Goal: Task Accomplishment & Management: Manage account settings

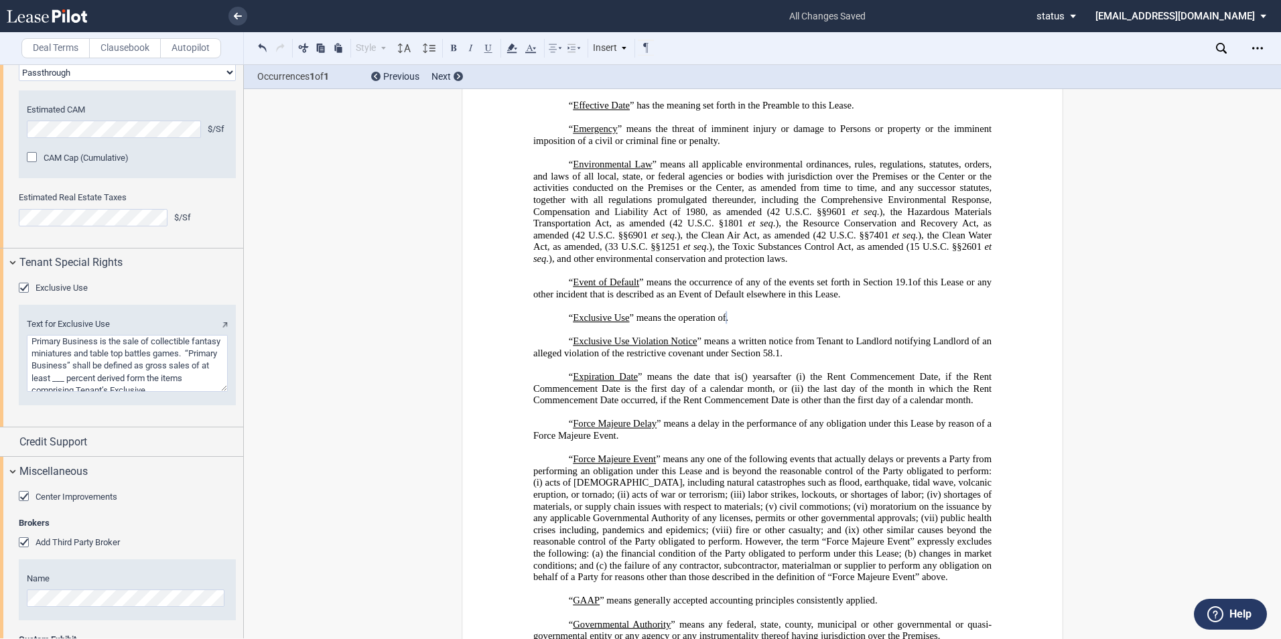
scroll to position [4, 0]
click at [11, 456] on div "Credit Support" at bounding box center [121, 441] width 243 height 29
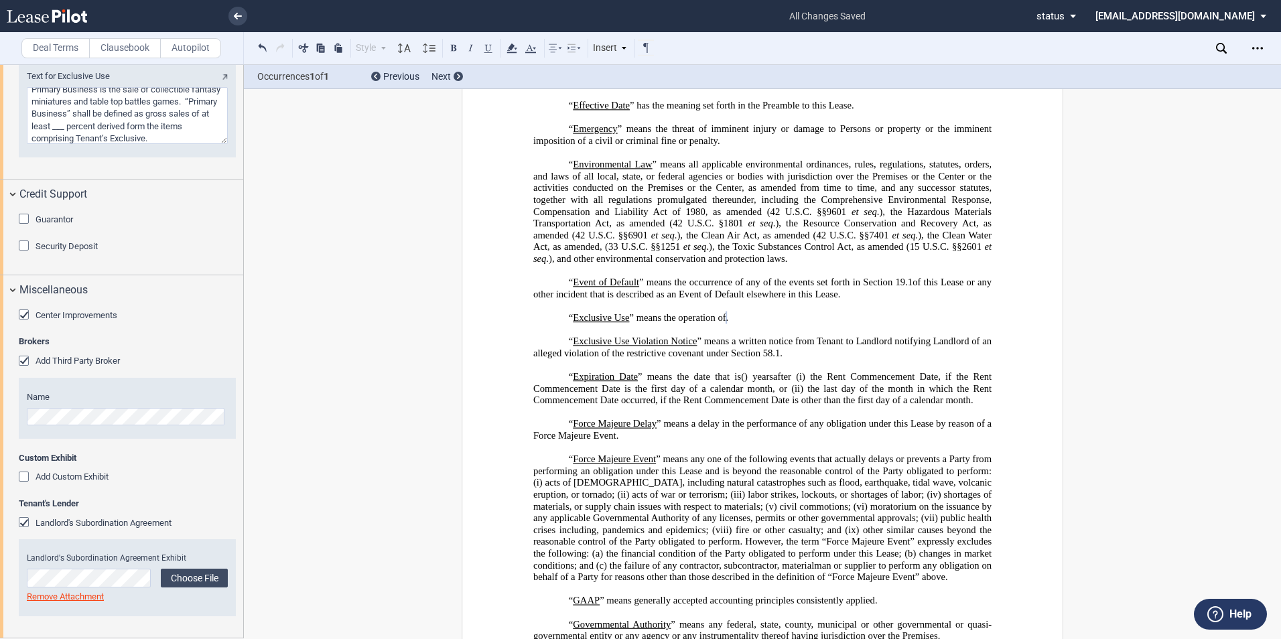
scroll to position [2532, 0]
drag, startPoint x: 24, startPoint y: 519, endPoint x: 21, endPoint y: 528, distance: 9.8
click at [24, 519] on div "Landlord's Subordination Agreement" at bounding box center [25, 523] width 13 height 13
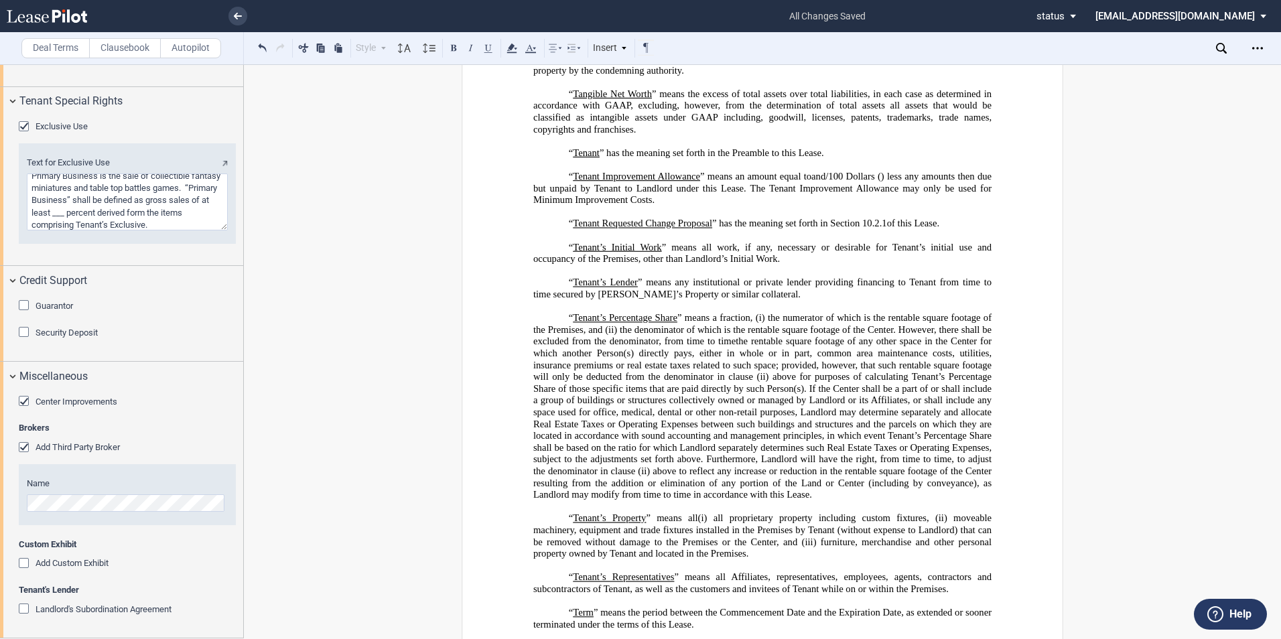
scroll to position [5554, 0]
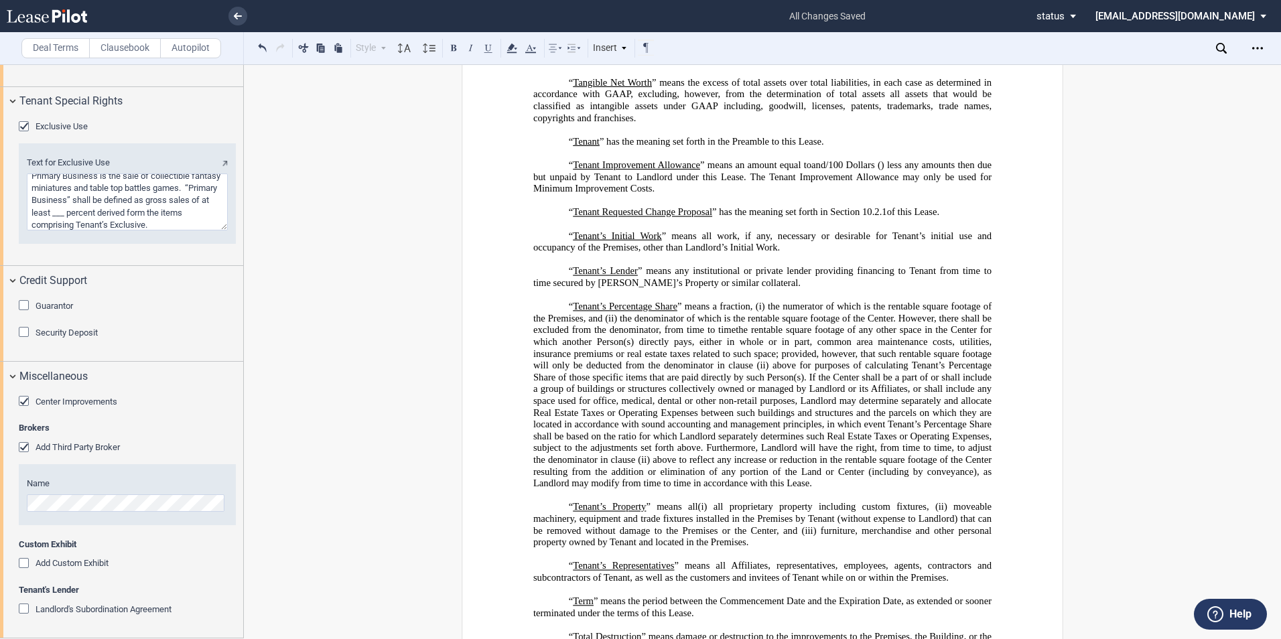
click at [21, 609] on div "Landlord's Subordination Agreement" at bounding box center [25, 610] width 13 height 13
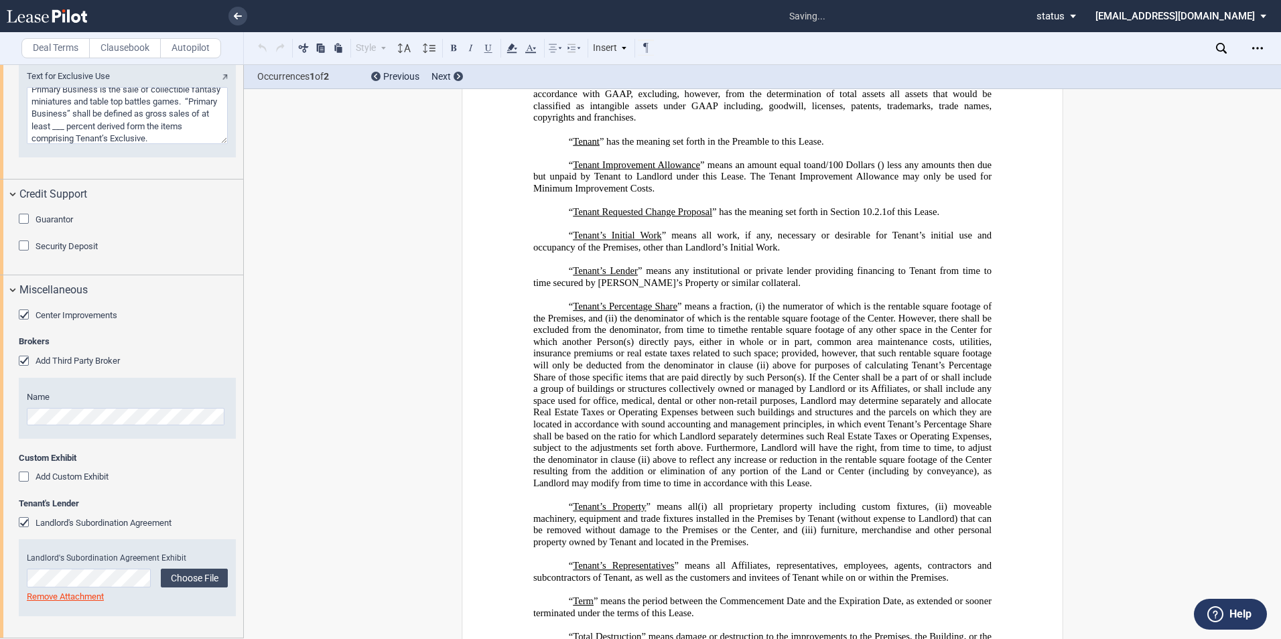
scroll to position [2568, 0]
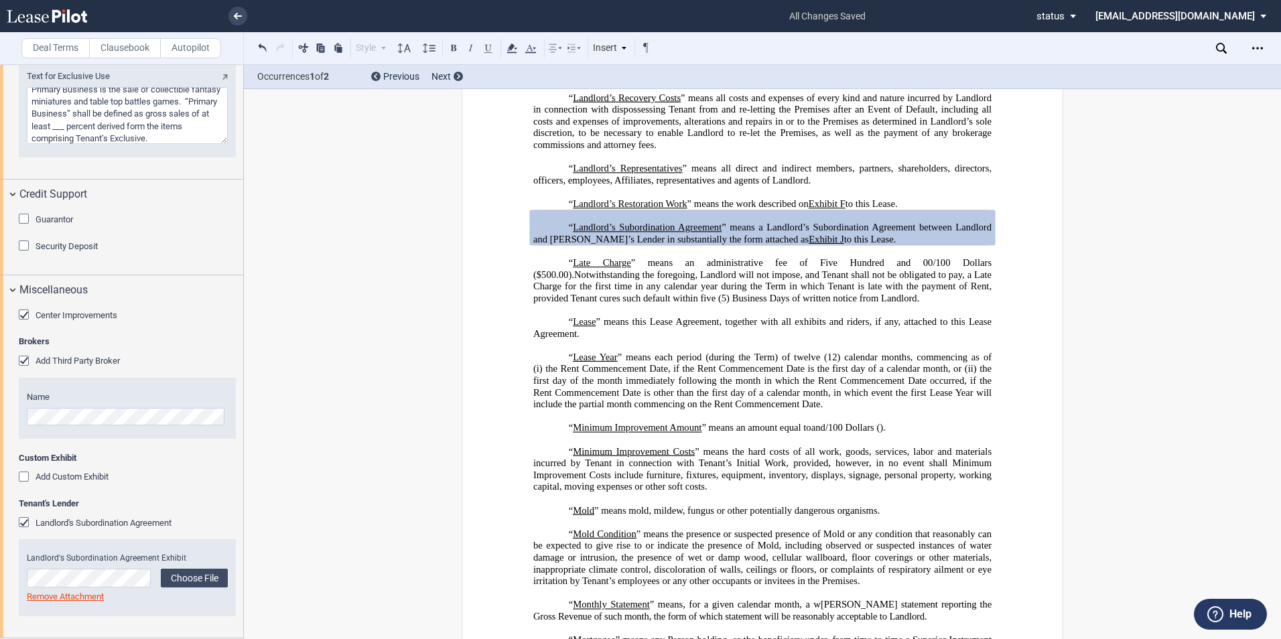
click at [23, 524] on div "Landlord's Subordination Agreement" at bounding box center [25, 523] width 13 height 13
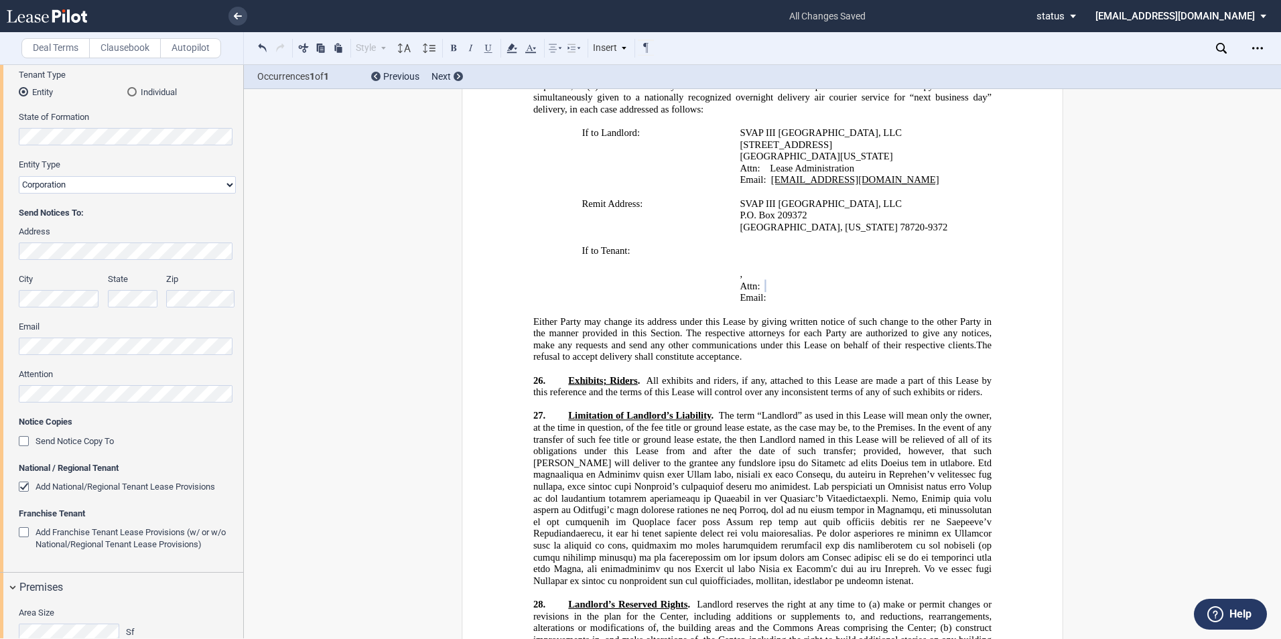
scroll to position [201, 0]
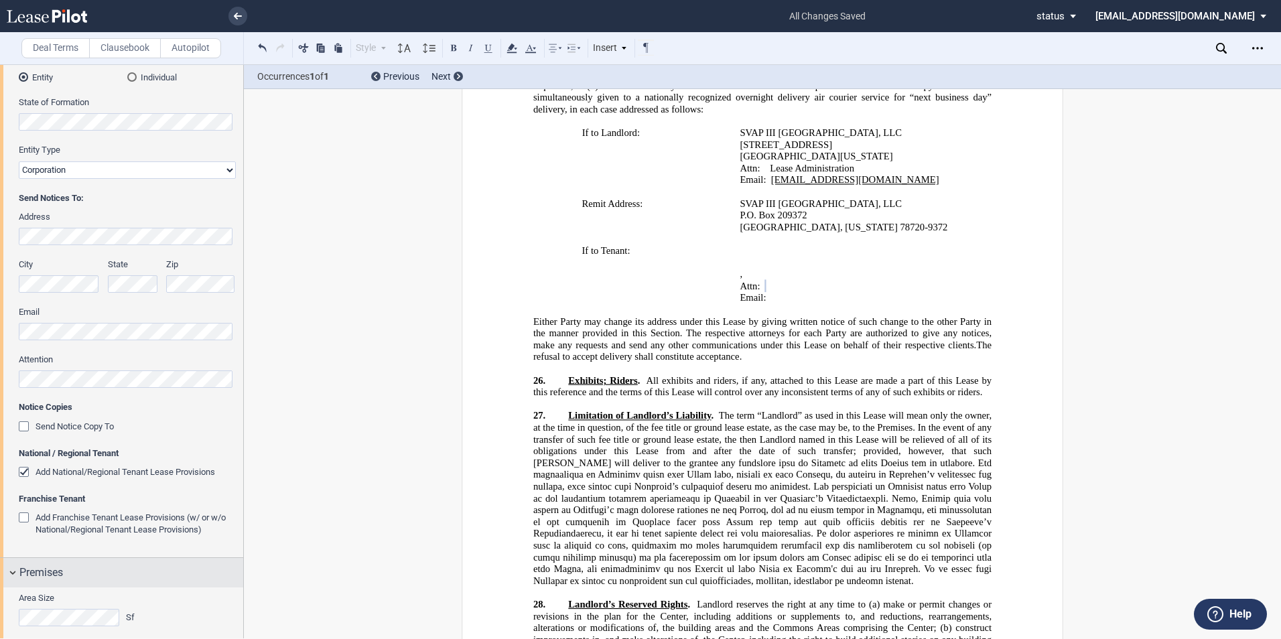
click at [14, 571] on div "Premises" at bounding box center [121, 572] width 243 height 29
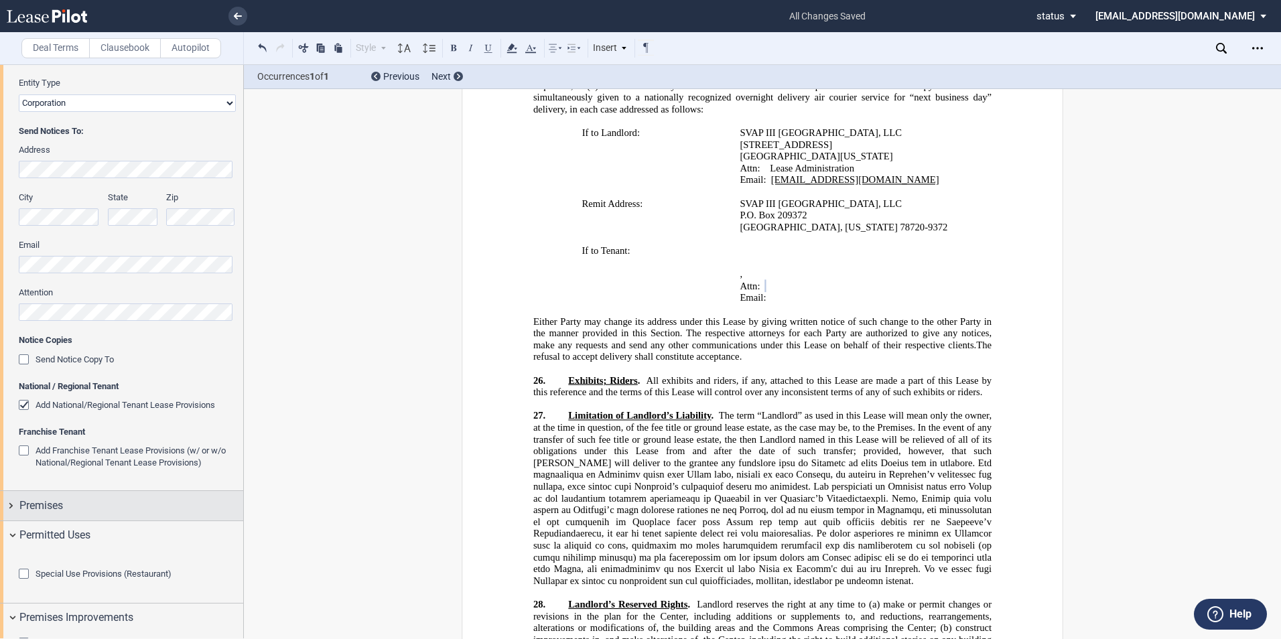
click at [11, 508] on div "Premises" at bounding box center [121, 505] width 243 height 29
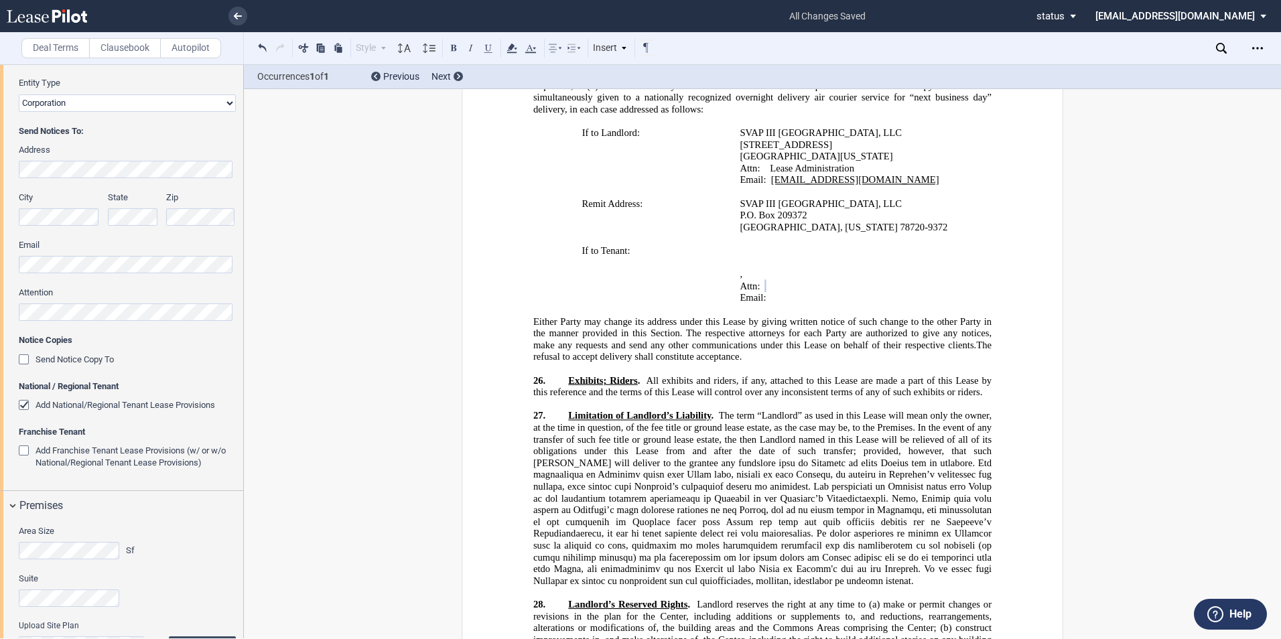
scroll to position [402, 0]
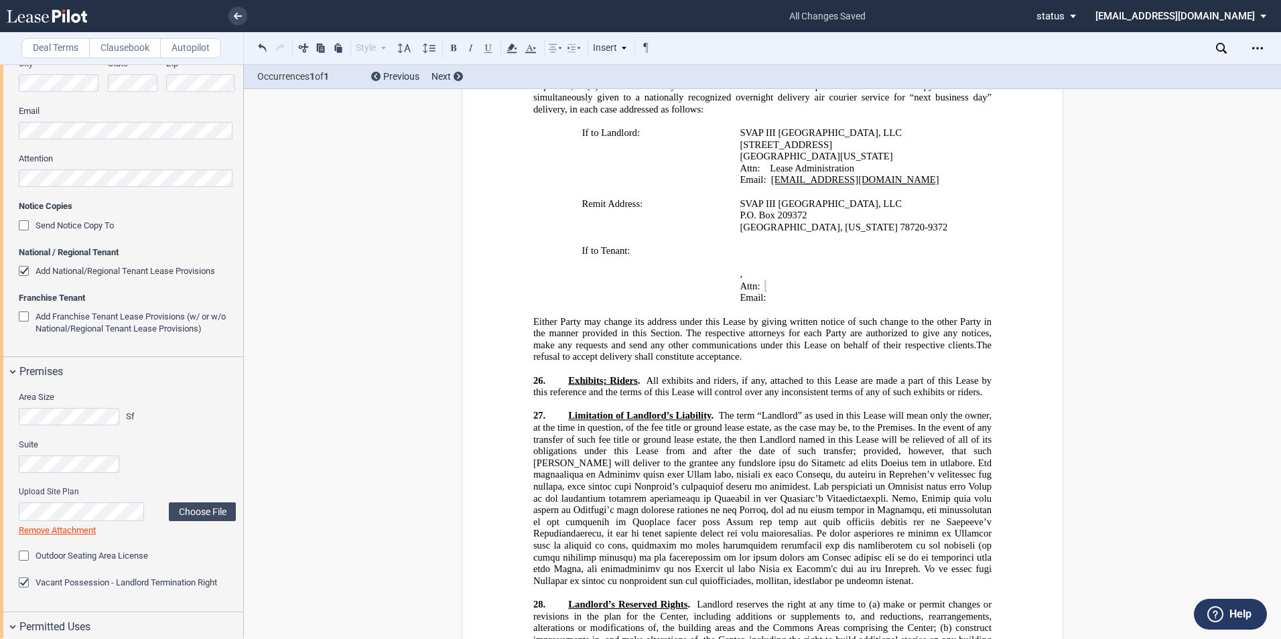
click at [23, 588] on div "Vacant Possession - Landlord Termination Right" at bounding box center [25, 583] width 13 height 13
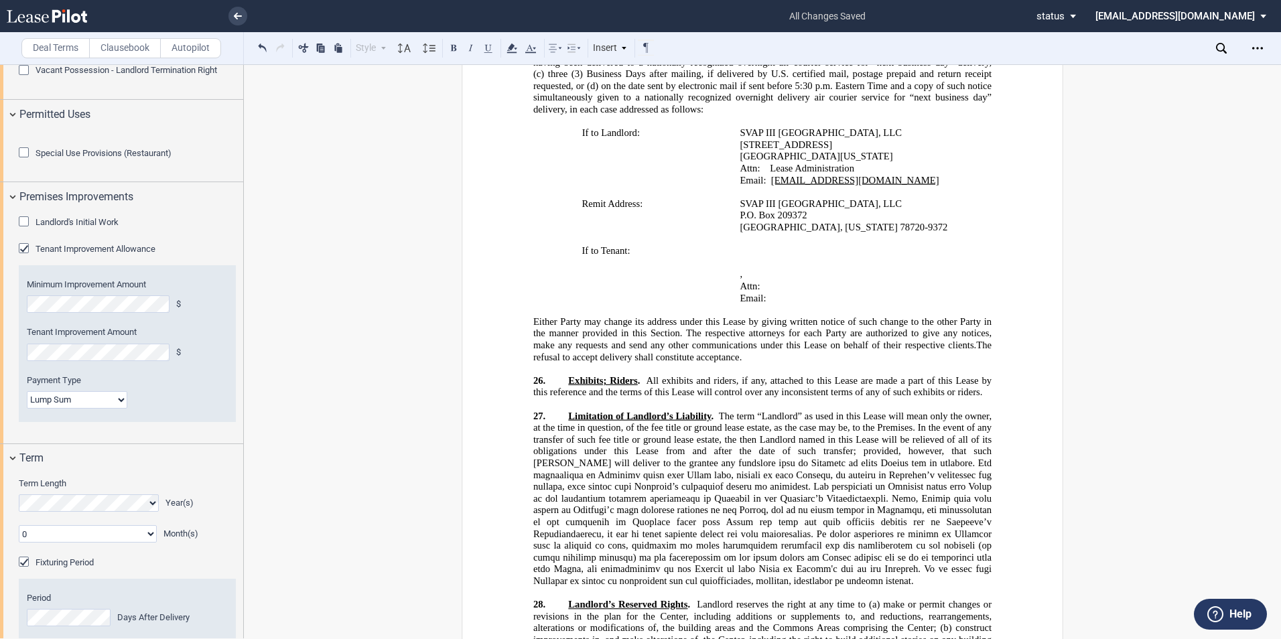
scroll to position [938, 0]
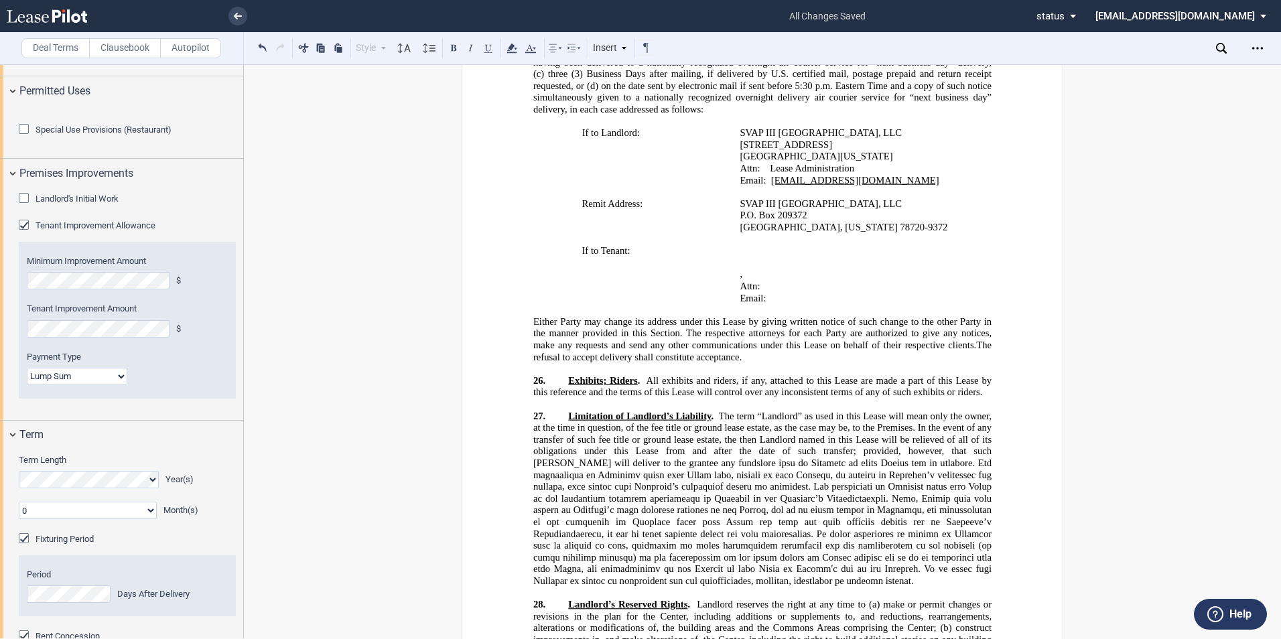
click at [123, 385] on select "Lump Sum Base Rent Credit or Lump Sum Progress Payments" at bounding box center [77, 376] width 100 height 17
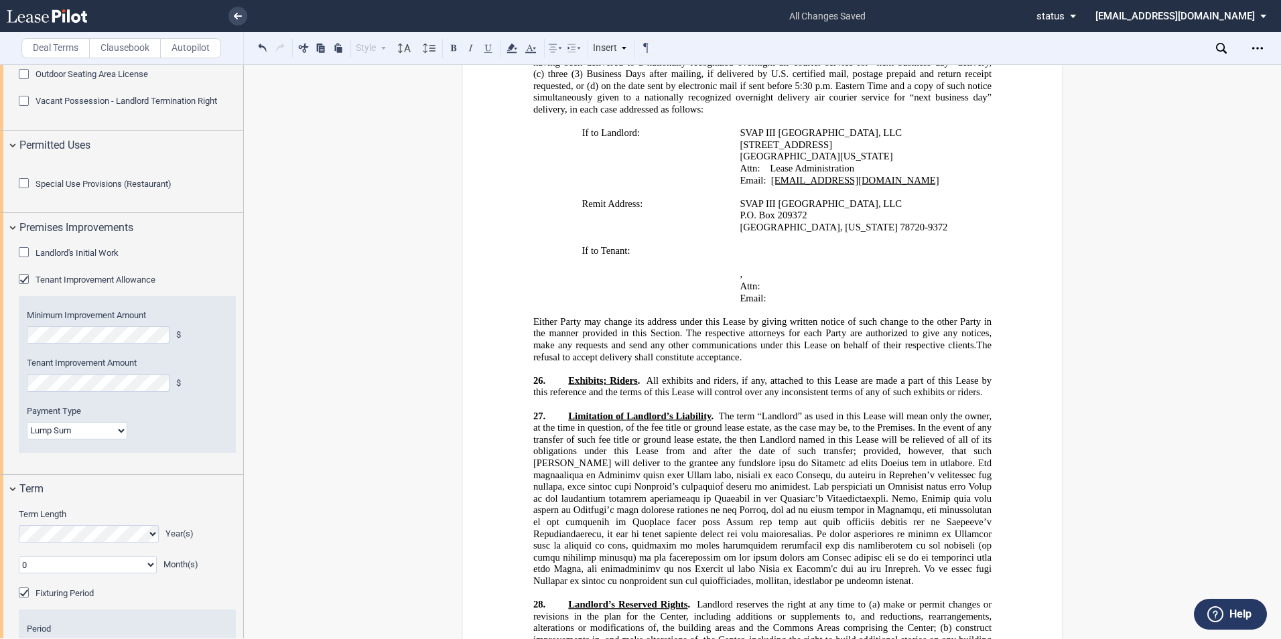
click at [123, 452] on div "Minimum Improvement Amount $ Tenant Improvement Amount $ Payment Type Lump Sum …" at bounding box center [127, 374] width 217 height 157
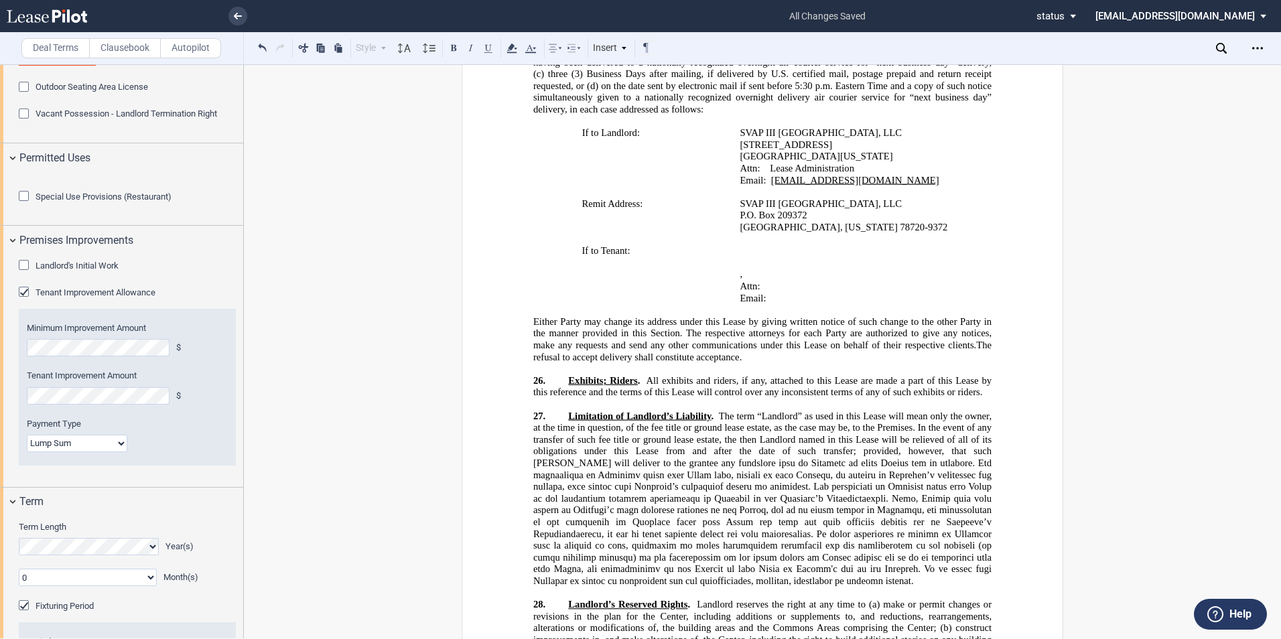
click at [121, 452] on select "Lump Sum Base Rent Credit or Lump Sum Progress Payments" at bounding box center [77, 443] width 100 height 17
select select "two"
click at [27, 452] on select "Lump Sum Base Rent Credit or Lump Sum Progress Payments" at bounding box center [77, 443] width 100 height 17
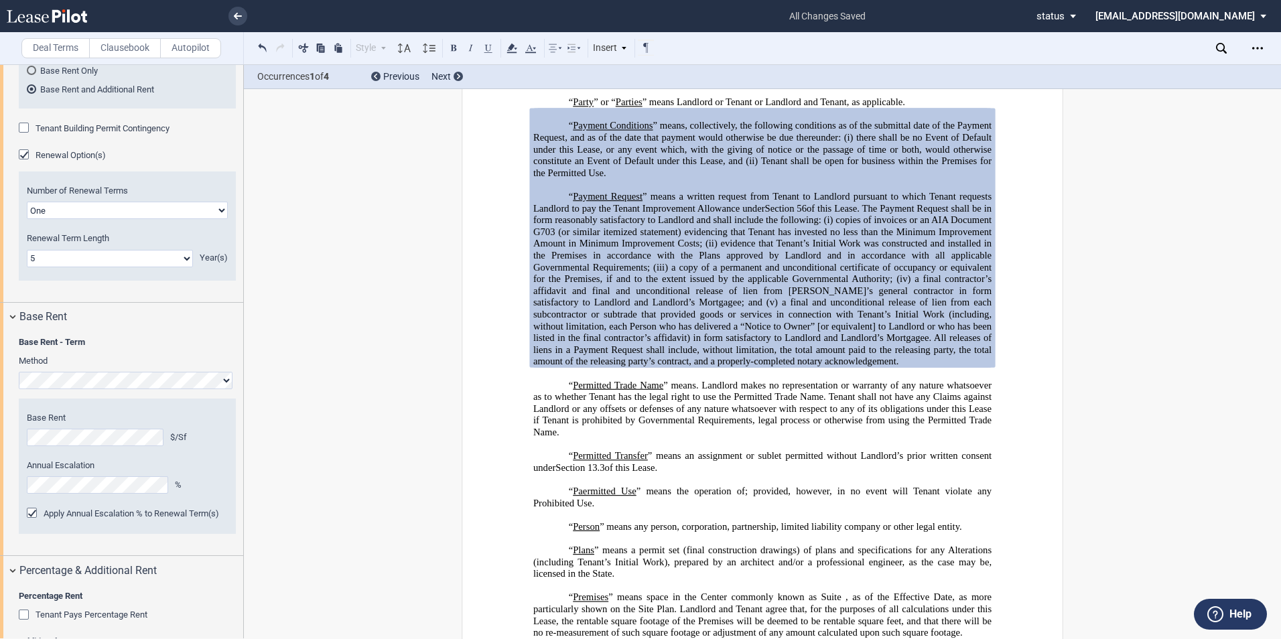
scroll to position [1541, 0]
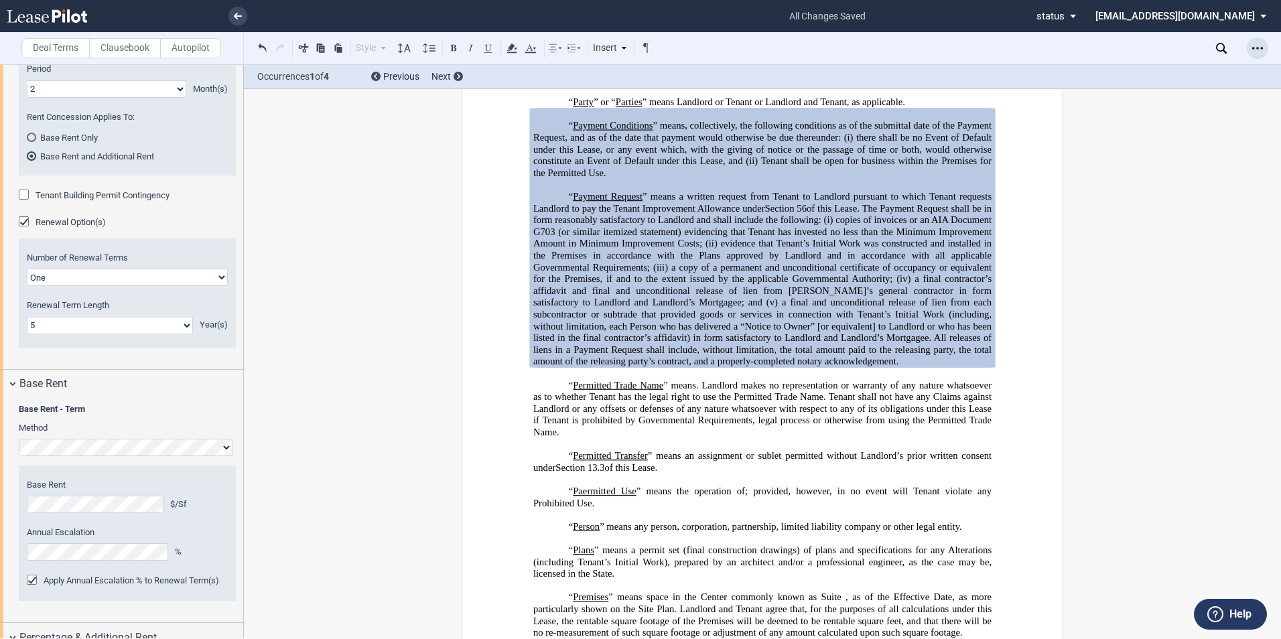
click at [1261, 44] on icon "Open Lease options menu" at bounding box center [1257, 48] width 11 height 11
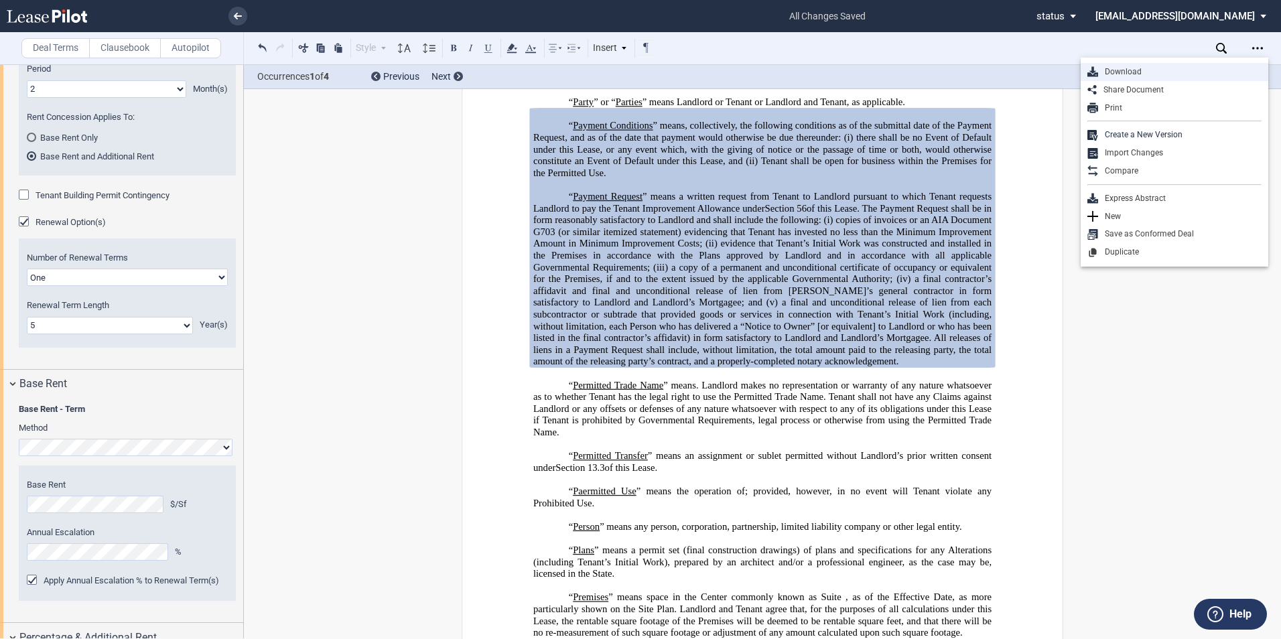
click at [1122, 67] on div "Download" at bounding box center [1179, 71] width 163 height 11
